Goal: Find specific page/section: Find specific page/section

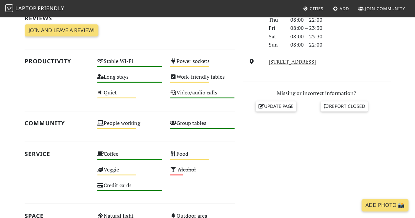
scroll to position [342, 0]
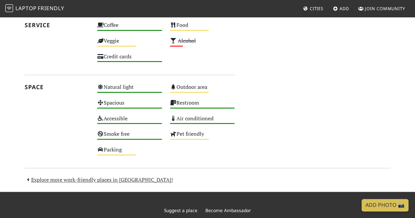
click at [53, 16] on nav "Laptop Friendly Cities Add Join Community" at bounding box center [207, 8] width 415 height 17
click at [51, 10] on span "Friendly" at bounding box center [51, 8] width 26 height 7
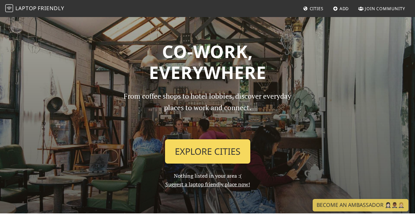
scroll to position [12, 0]
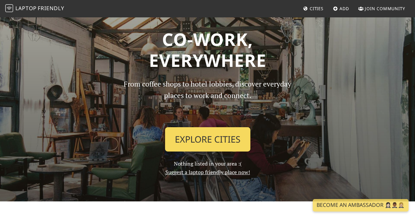
click at [193, 130] on link "Explore Cities" at bounding box center [207, 139] width 85 height 24
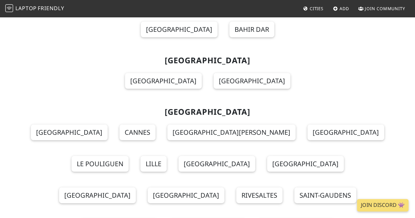
scroll to position [5977, 0]
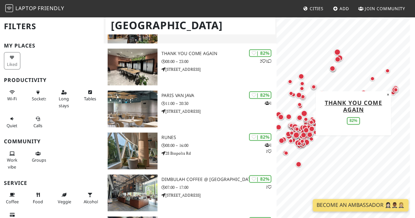
scroll to position [423, 0]
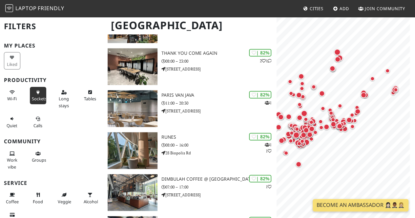
click at [39, 98] on span "Sockets" at bounding box center [39, 99] width 15 height 6
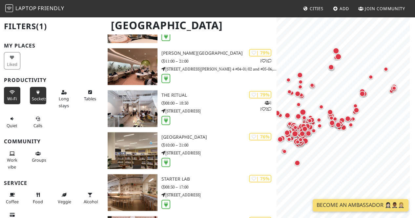
click at [11, 93] on icon at bounding box center [12, 92] width 5 height 4
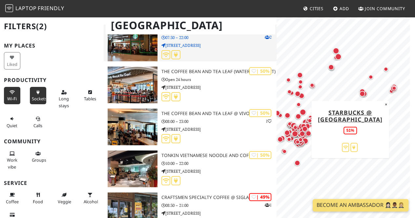
scroll to position [6195, 0]
